Goal: Information Seeking & Learning: Learn about a topic

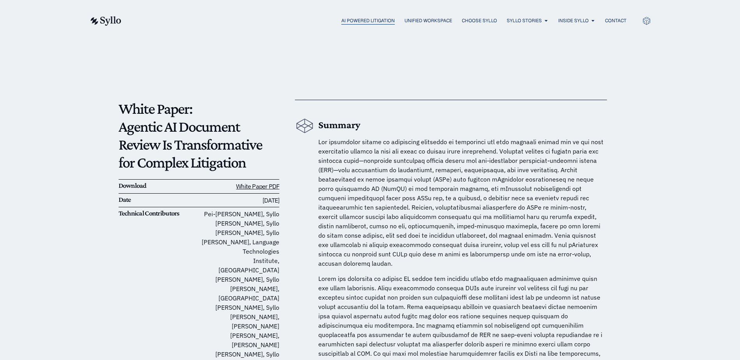
click at [373, 21] on span "AI Powered Litigation" at bounding box center [367, 20] width 53 height 7
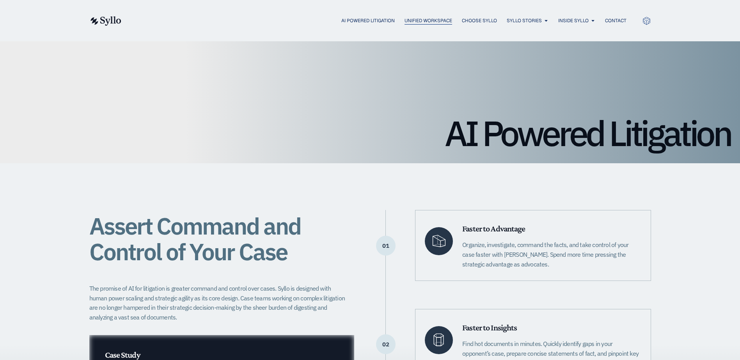
click at [430, 21] on span "Unified Workspace" at bounding box center [428, 20] width 48 height 7
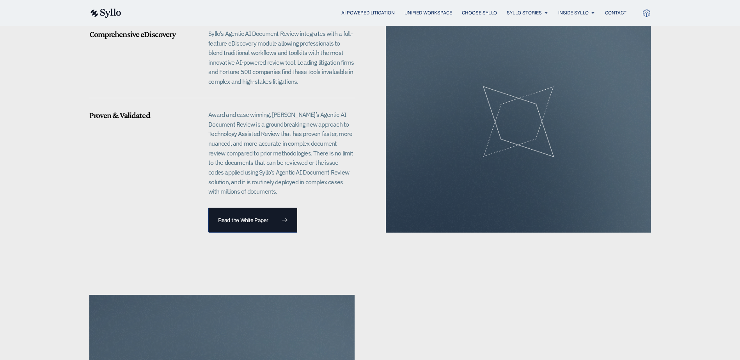
scroll to position [780, 0]
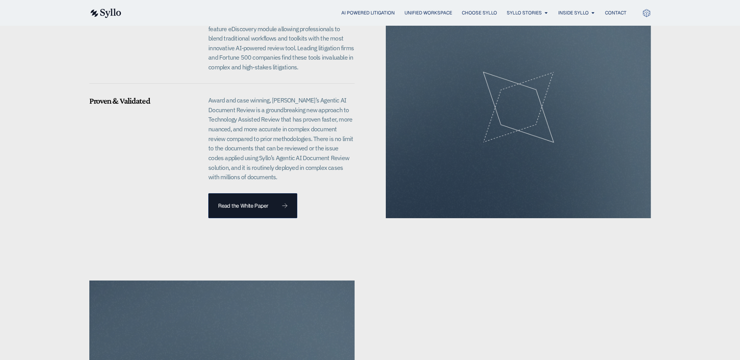
click at [526, 126] on div at bounding box center [518, 107] width 265 height 222
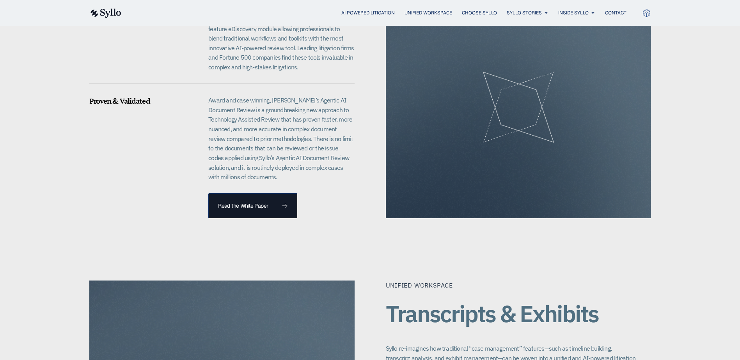
click at [526, 126] on div at bounding box center [518, 107] width 265 height 222
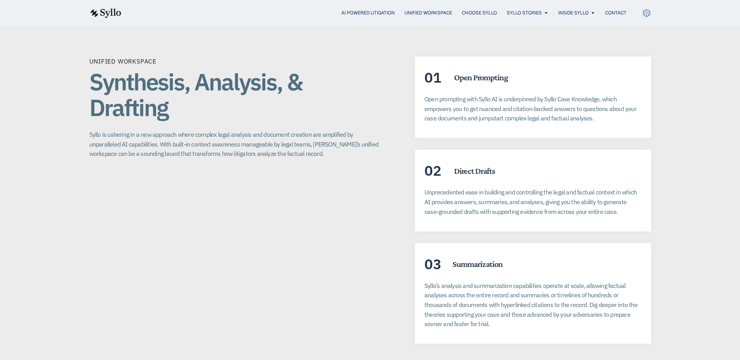
scroll to position [1404, 0]
